Goal: Navigation & Orientation: Find specific page/section

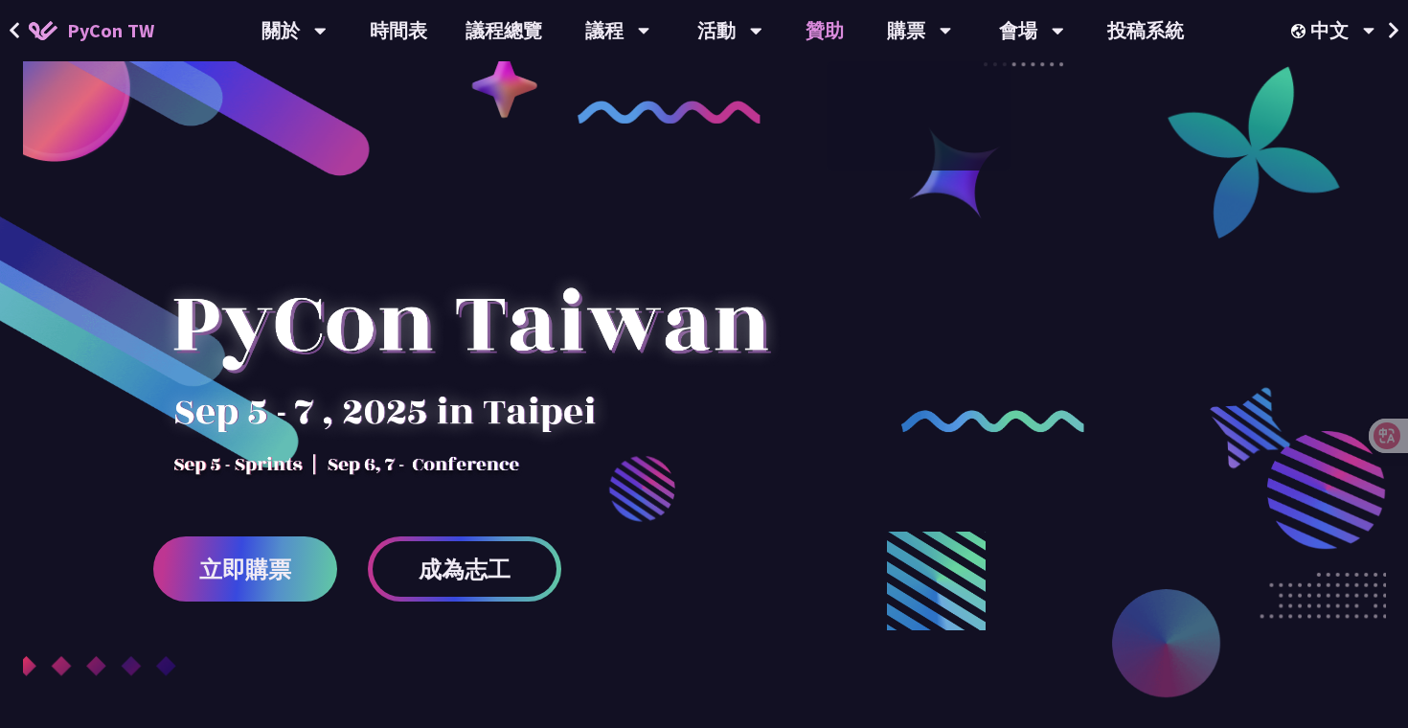
click at [806, 26] on link "贊助" at bounding box center [824, 30] width 77 height 61
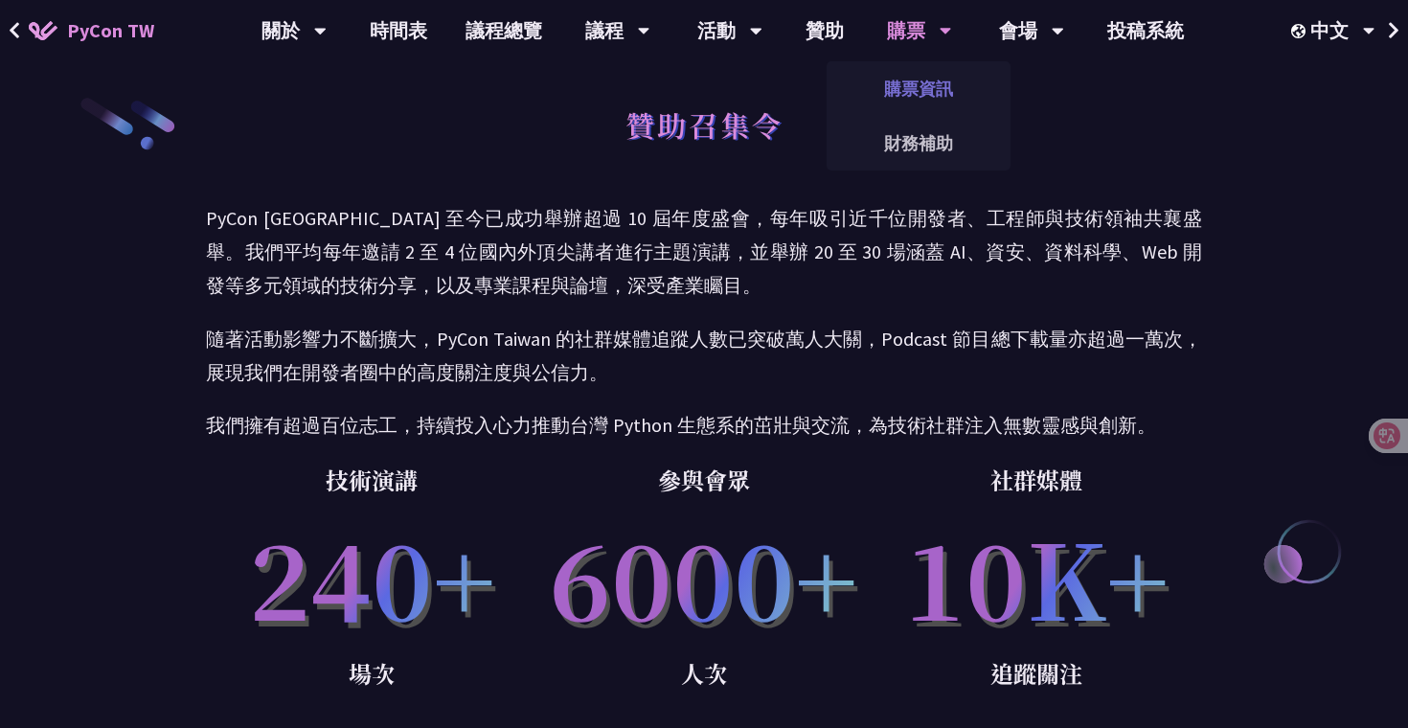
click at [912, 88] on link "購票資訊" at bounding box center [919, 88] width 184 height 45
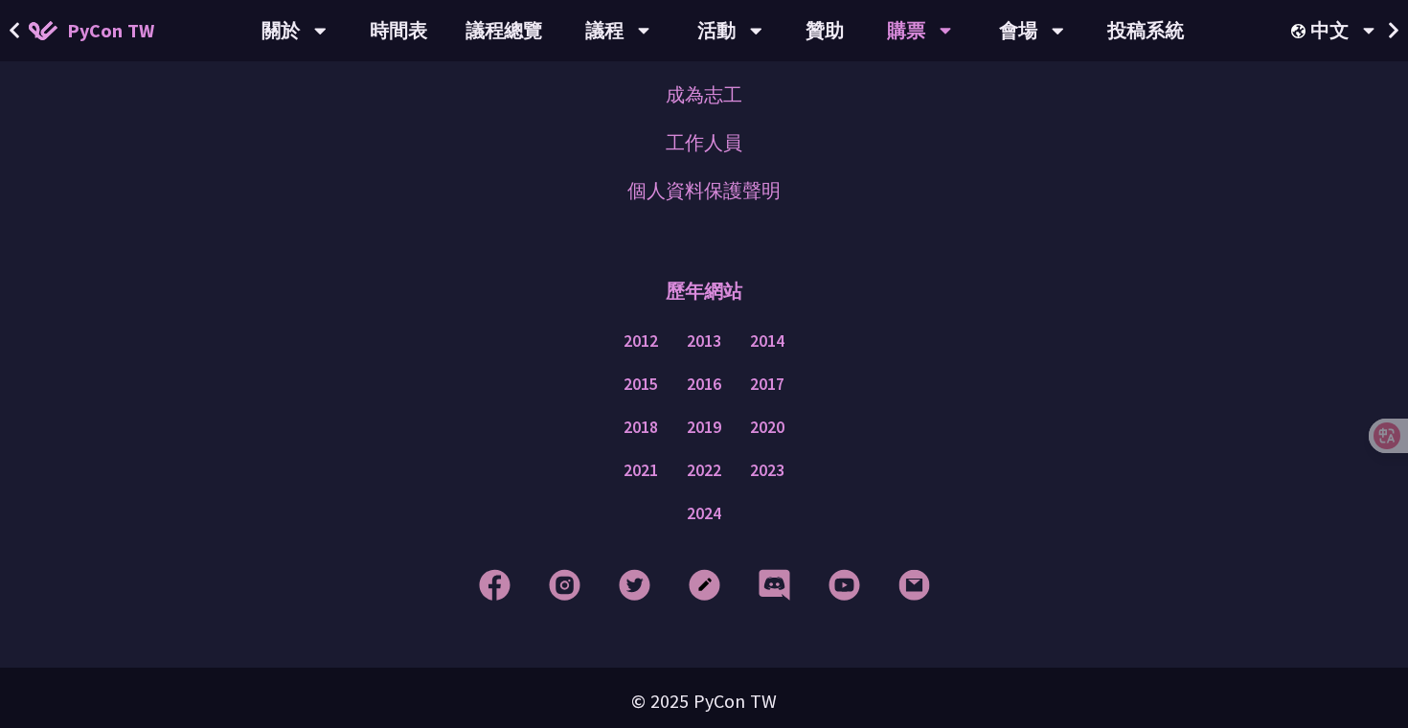
scroll to position [4149, 0]
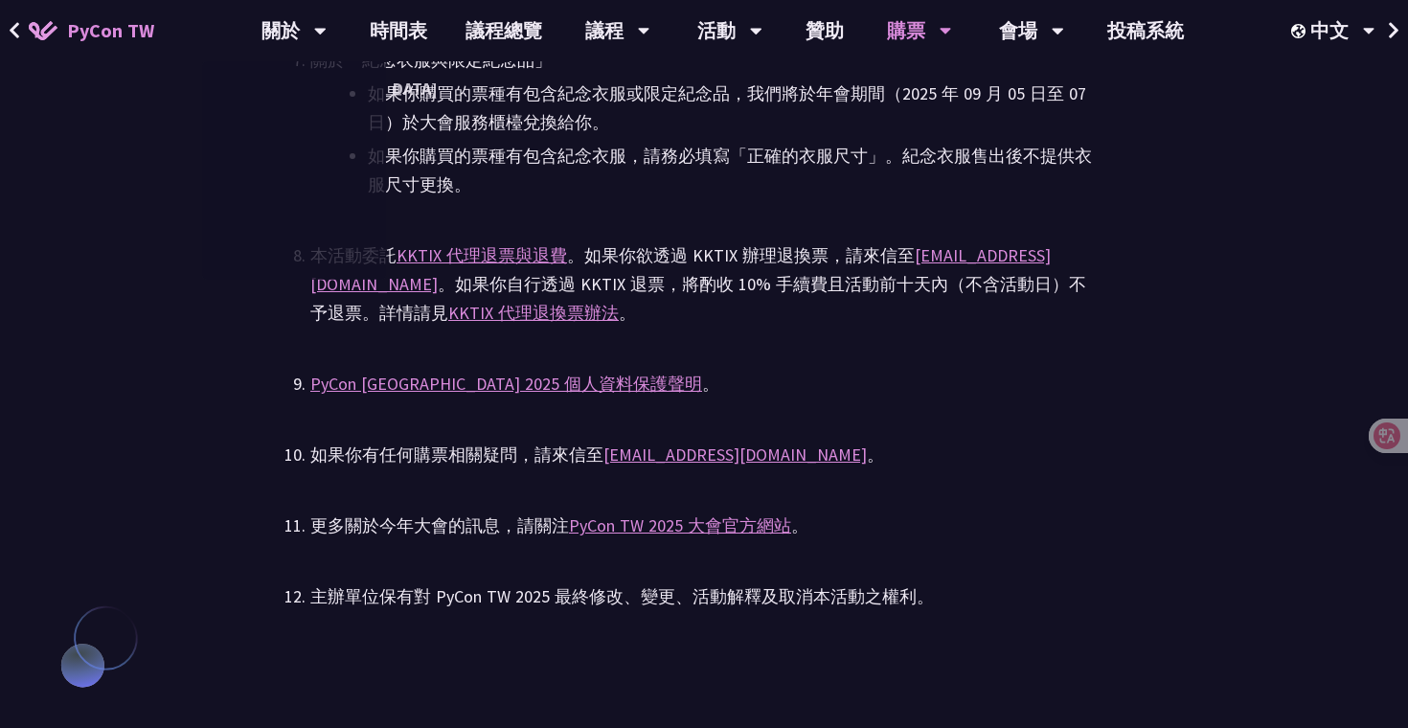
click at [111, 30] on span "PyCon TW" at bounding box center [110, 30] width 87 height 29
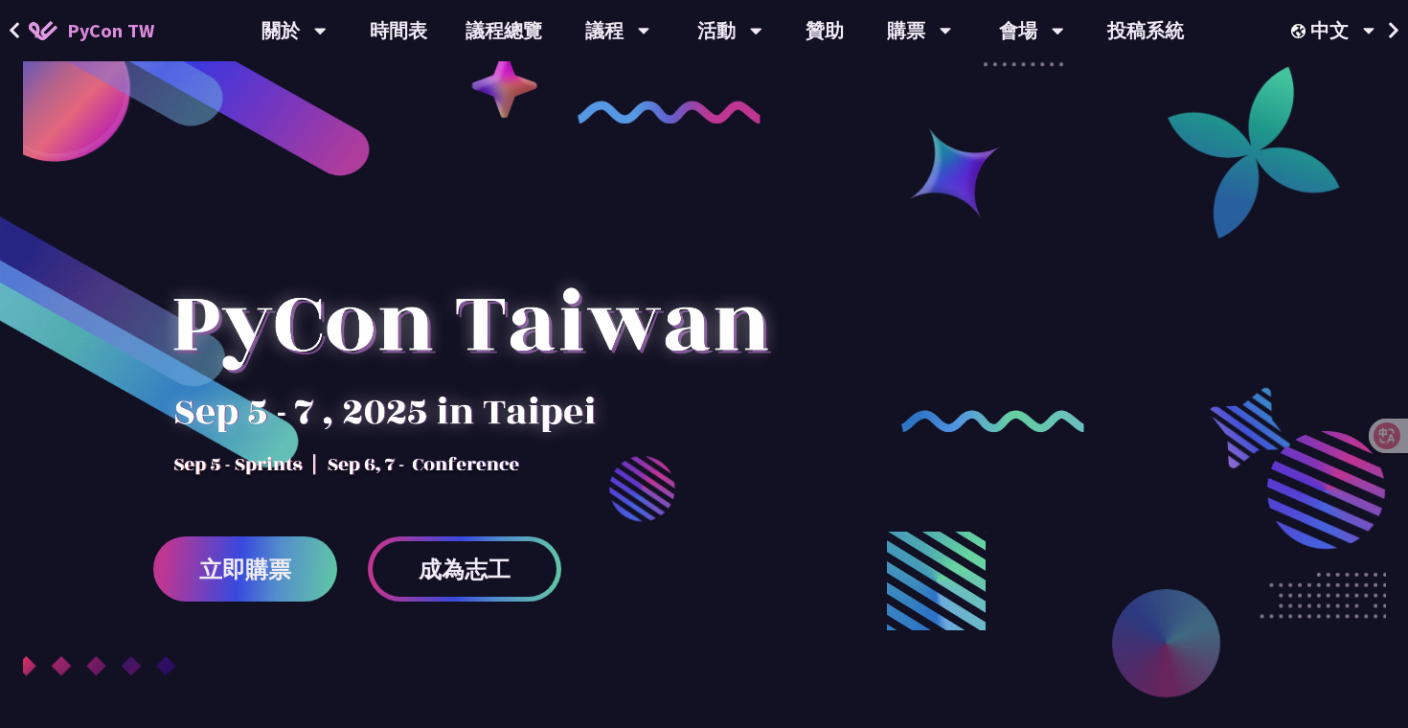
click at [521, 458] on div at bounding box center [470, 345] width 634 height 268
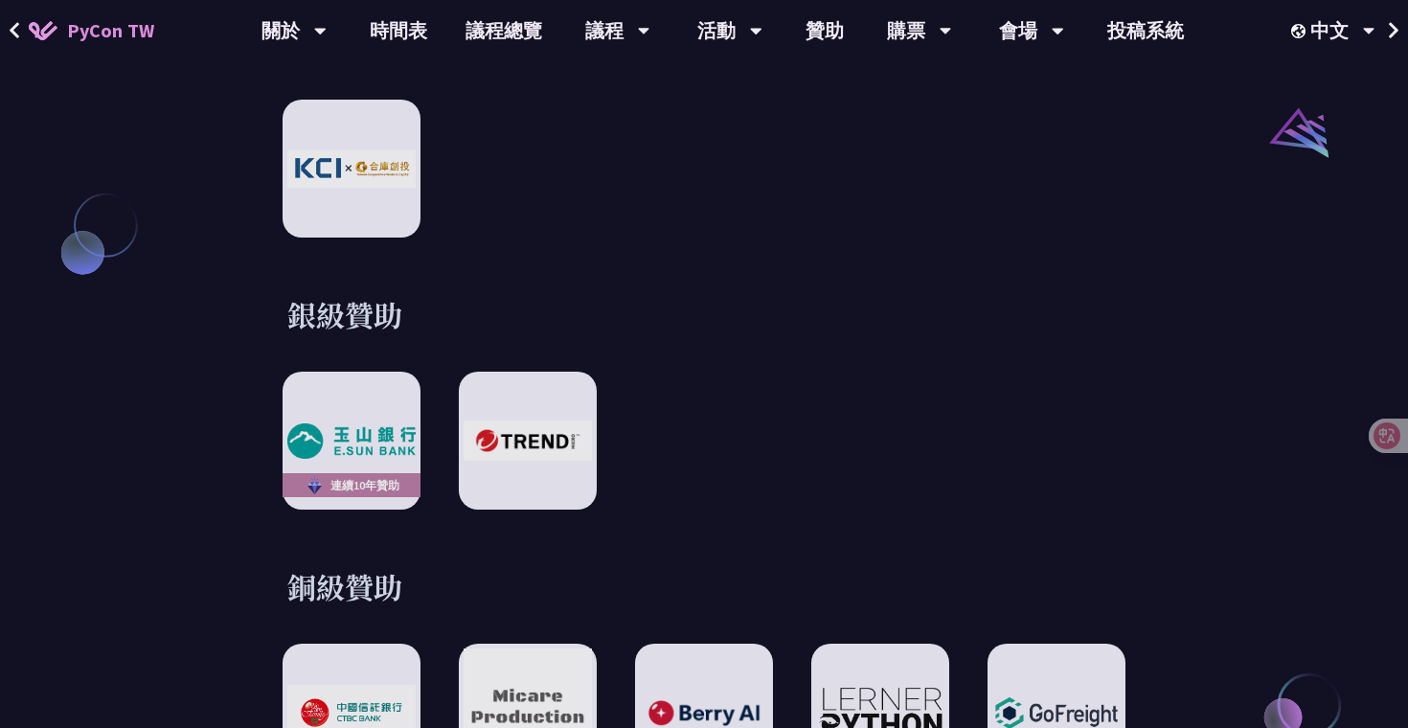
scroll to position [2388, 0]
